Goal: Task Accomplishment & Management: Use online tool/utility

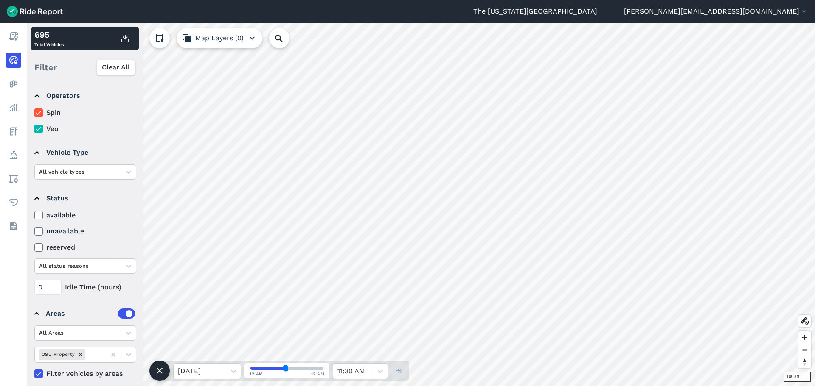
scroll to position [7, 0]
click at [36, 112] on icon at bounding box center [39, 113] width 8 height 8
click at [34, 112] on input "Spin" at bounding box center [34, 111] width 0 height 6
click at [36, 132] on icon at bounding box center [39, 129] width 8 height 8
click at [34, 129] on input "Veo" at bounding box center [34, 127] width 0 height 6
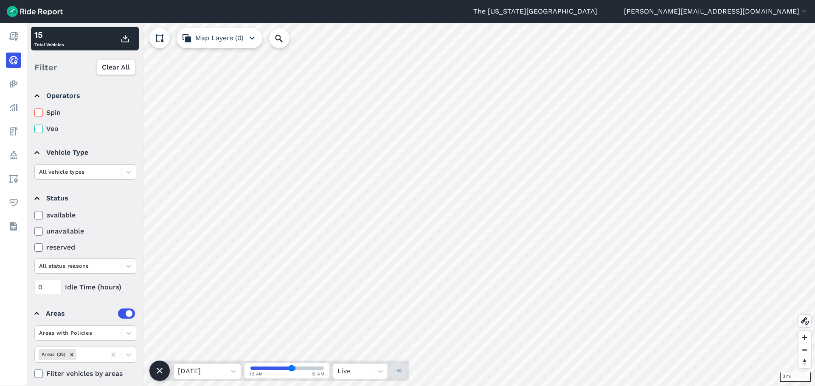
click at [39, 111] on icon at bounding box center [39, 113] width 8 height 8
click at [34, 111] on input "Spin" at bounding box center [34, 111] width 0 height 6
click at [38, 115] on icon at bounding box center [39, 113] width 8 height 8
click at [34, 113] on input "Spin" at bounding box center [34, 111] width 0 height 6
click at [39, 113] on use at bounding box center [39, 113] width 6 height 4
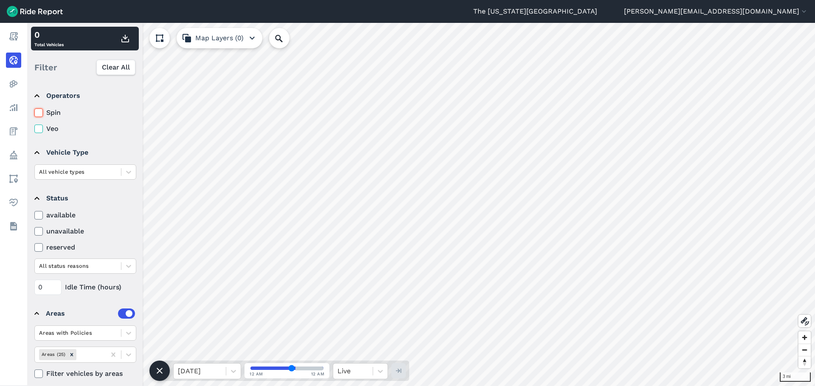
click at [34, 113] on input "Spin" at bounding box center [34, 111] width 0 height 6
click at [36, 129] on icon at bounding box center [39, 129] width 8 height 8
click at [34, 129] on input "Veo" at bounding box center [34, 127] width 0 height 6
